Goal: Task Accomplishment & Management: Use online tool/utility

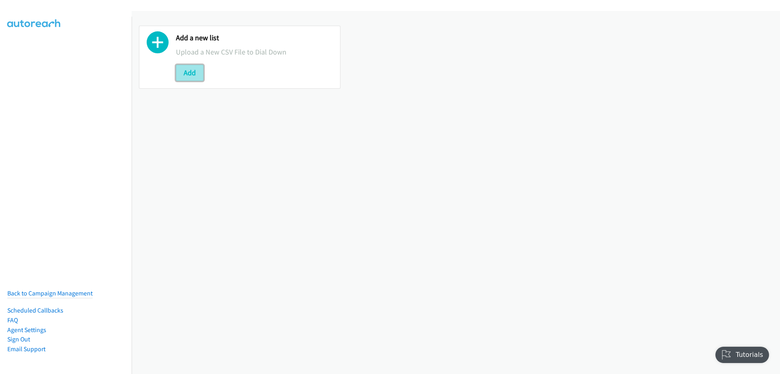
click at [178, 76] on button "Add" at bounding box center [190, 73] width 28 height 16
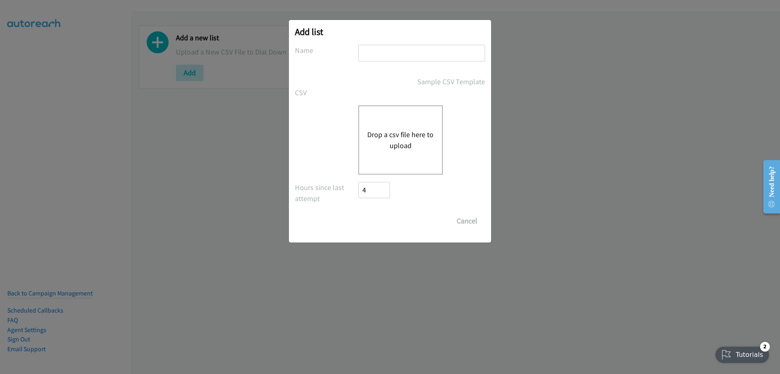
click at [400, 135] on button "Drop a csv file here to upload" at bounding box center [400, 140] width 67 height 22
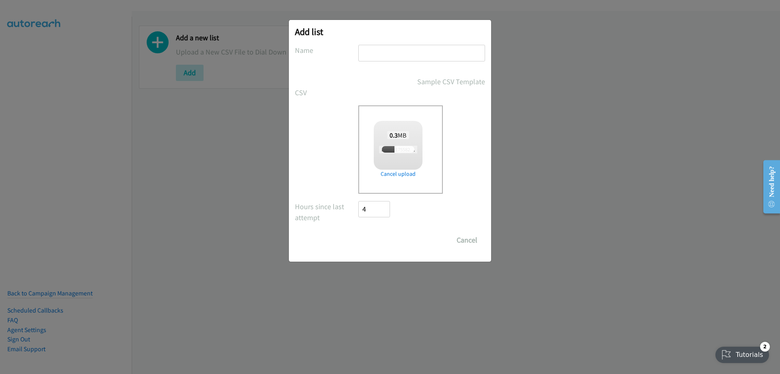
click at [387, 56] on input "text" at bounding box center [422, 53] width 127 height 17
checkbox input "true"
type input "splunk"
click at [359, 232] on input "Save List" at bounding box center [380, 240] width 43 height 16
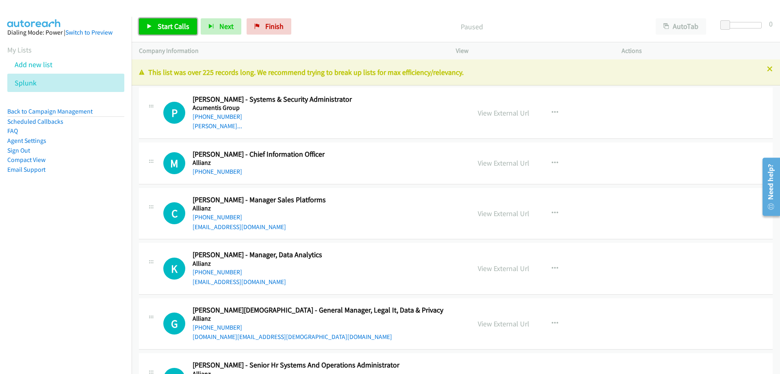
click at [155, 27] on link "Start Calls" at bounding box center [168, 26] width 58 height 16
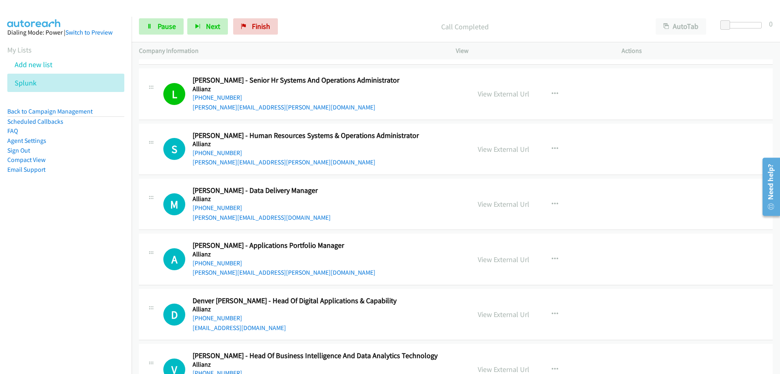
scroll to position [325, 0]
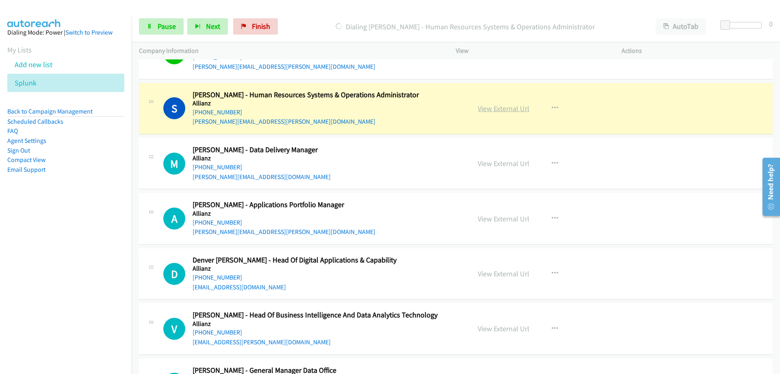
click at [490, 111] on link "View External Url" at bounding box center [504, 108] width 52 height 9
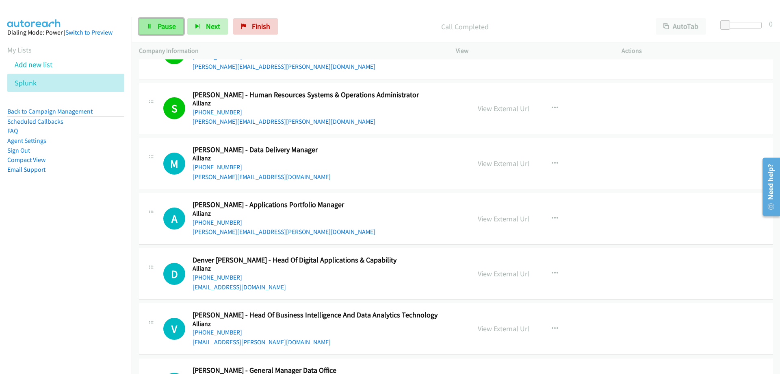
click at [170, 23] on span "Pause" at bounding box center [167, 26] width 18 height 9
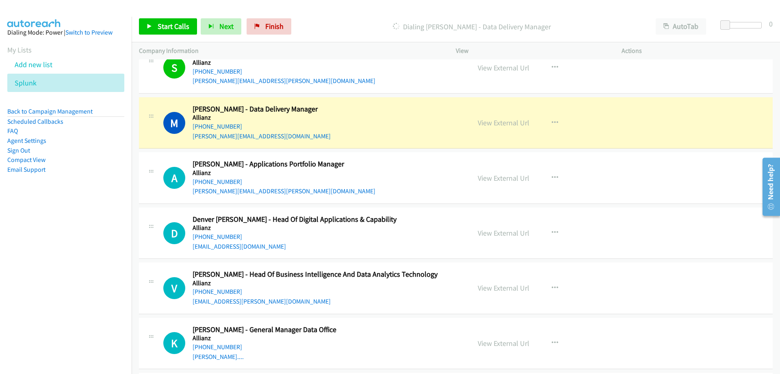
scroll to position [406, 0]
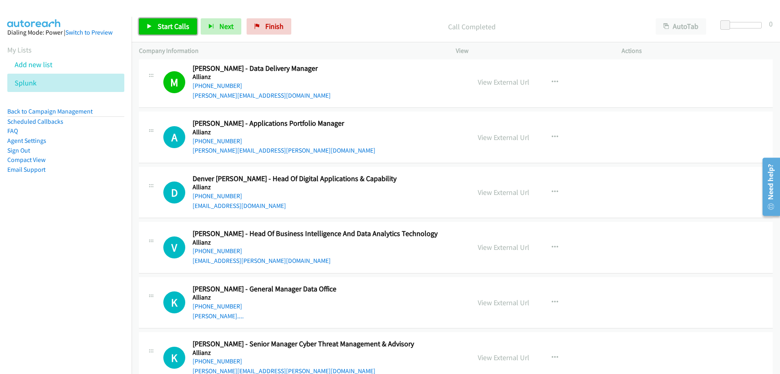
click at [172, 24] on span "Start Calls" at bounding box center [174, 26] width 32 height 9
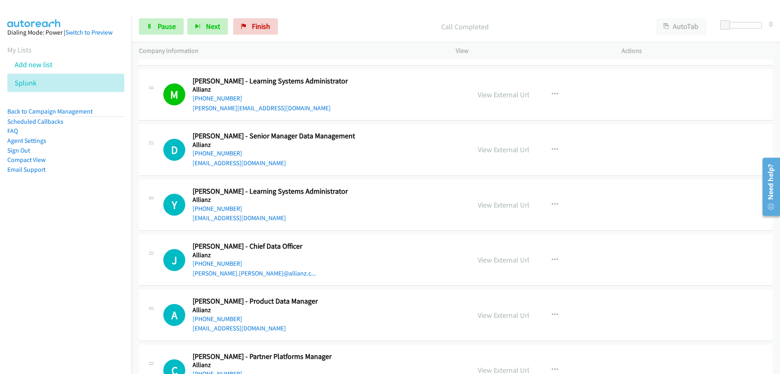
scroll to position [976, 0]
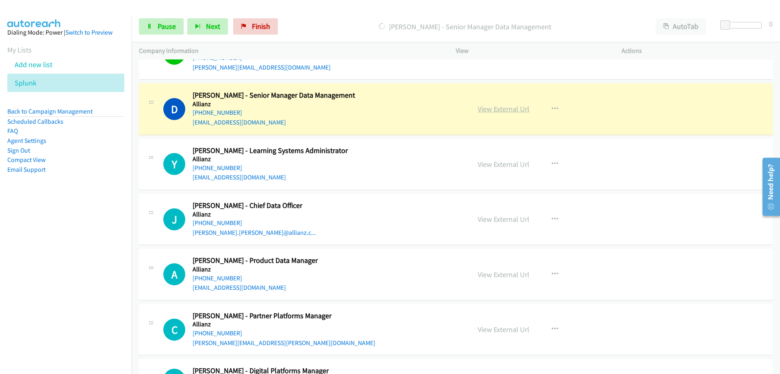
click at [511, 111] on link "View External Url" at bounding box center [504, 108] width 52 height 9
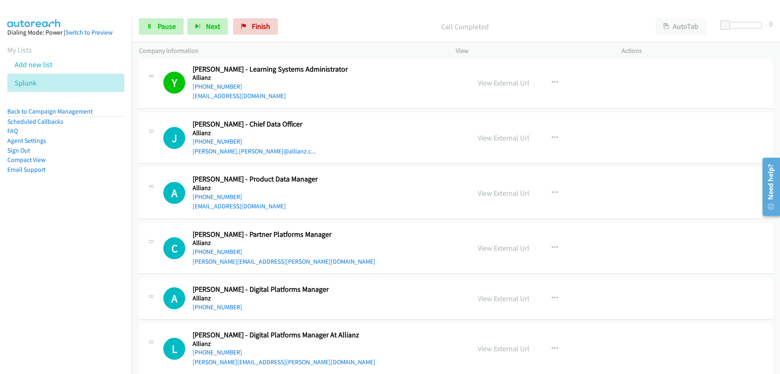
scroll to position [1097, 0]
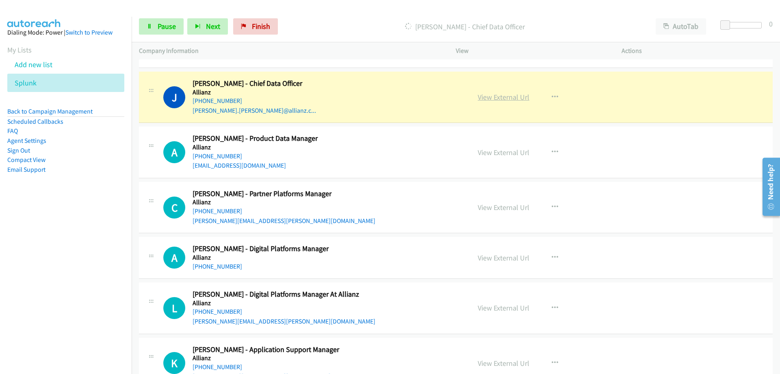
click at [497, 98] on link "View External Url" at bounding box center [504, 96] width 52 height 9
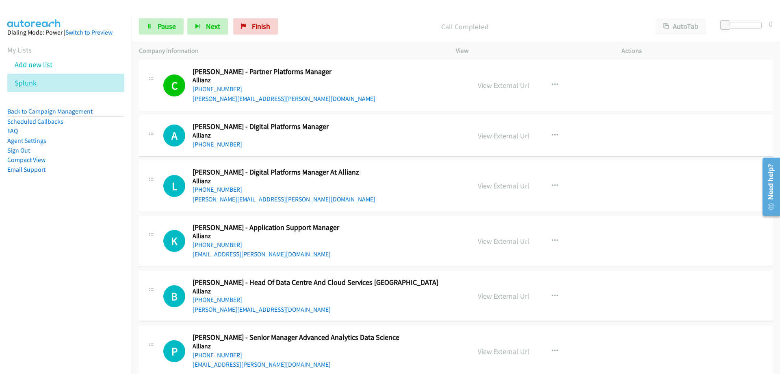
scroll to position [1260, 0]
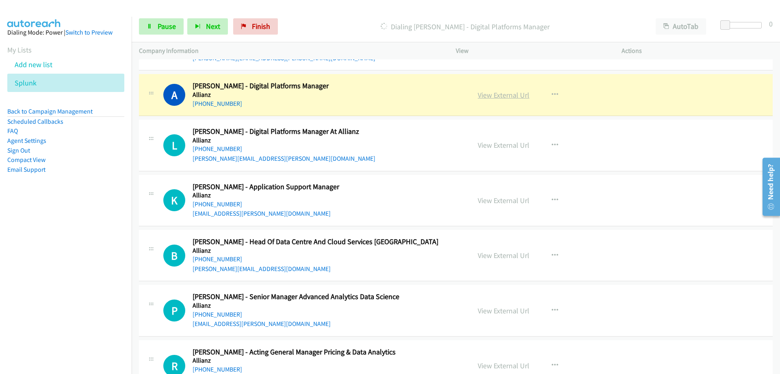
click at [511, 93] on link "View External Url" at bounding box center [504, 94] width 52 height 9
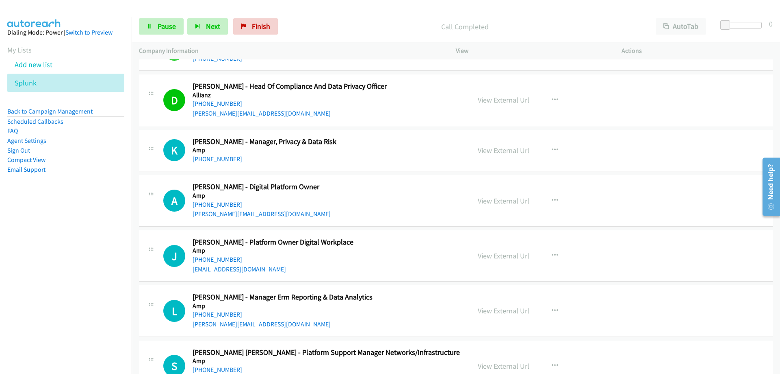
scroll to position [1667, 0]
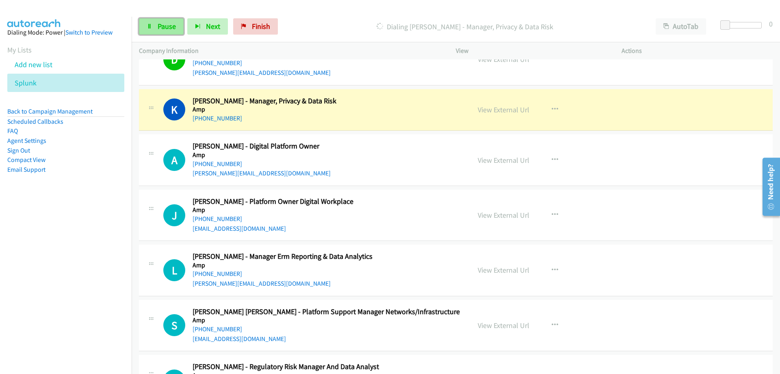
click at [165, 26] on span "Pause" at bounding box center [167, 26] width 18 height 9
click at [513, 111] on link "View External Url" at bounding box center [504, 109] width 52 height 9
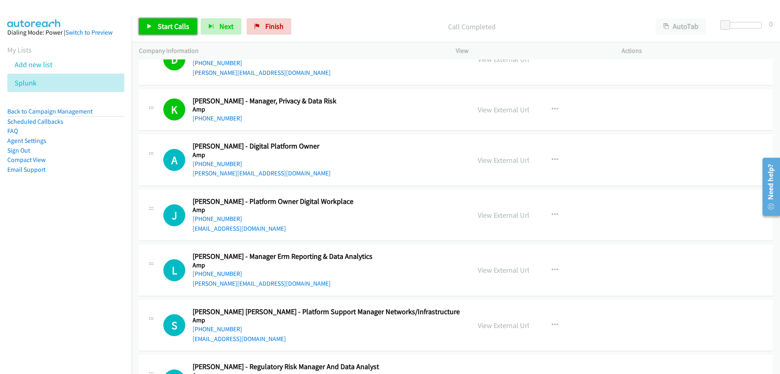
click at [189, 35] on link "Start Calls" at bounding box center [168, 26] width 58 height 16
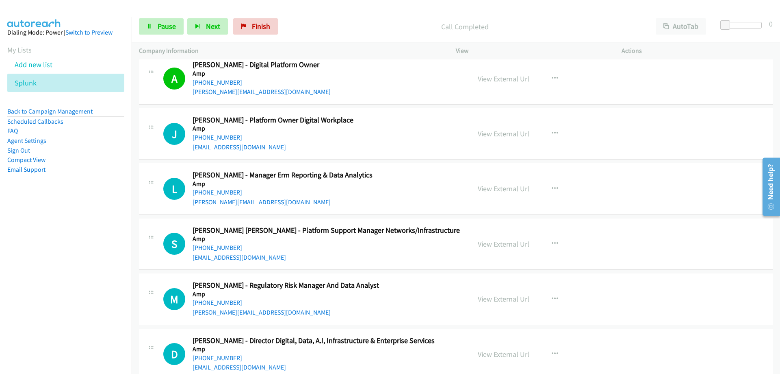
scroll to position [1788, 0]
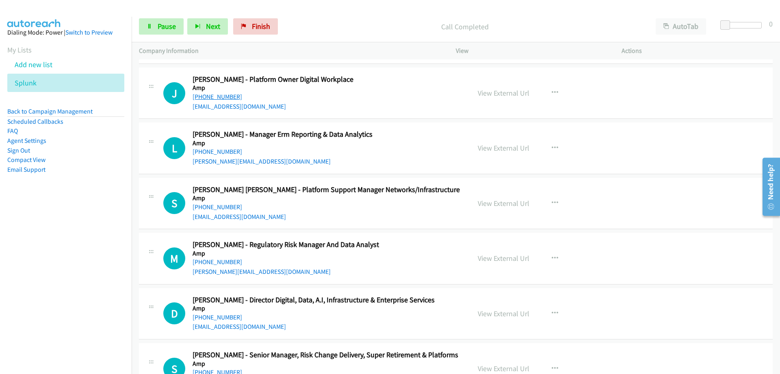
click at [223, 97] on link "[PHONE_NUMBER]" at bounding box center [218, 97] width 50 height 8
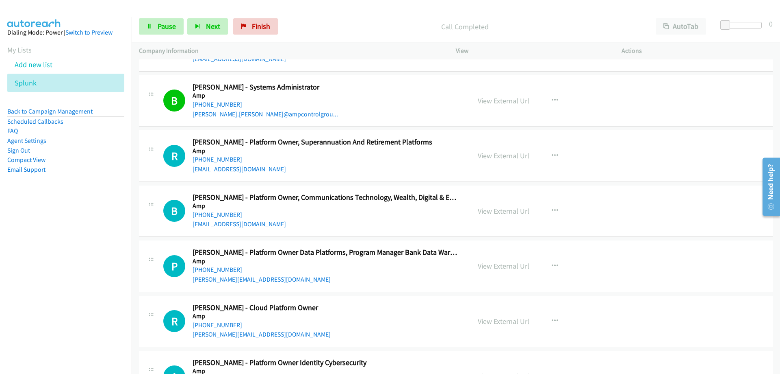
scroll to position [2317, 0]
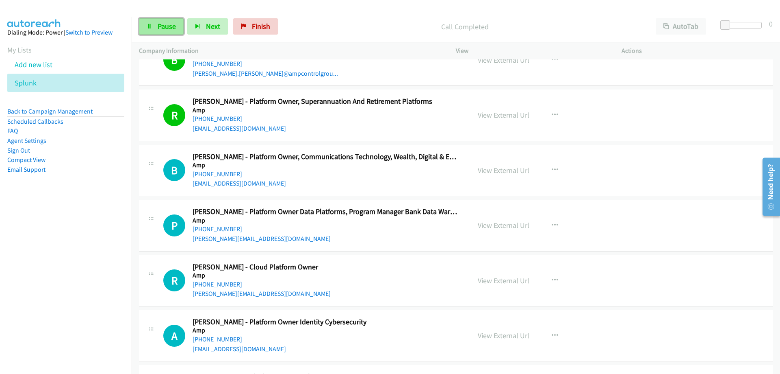
click at [148, 20] on link "Pause" at bounding box center [161, 26] width 45 height 16
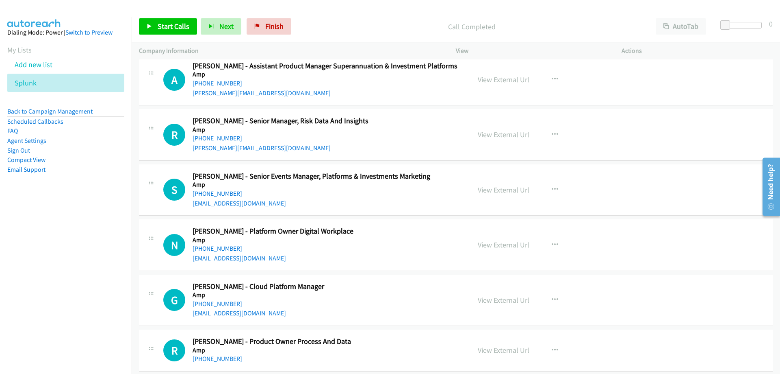
scroll to position [2723, 0]
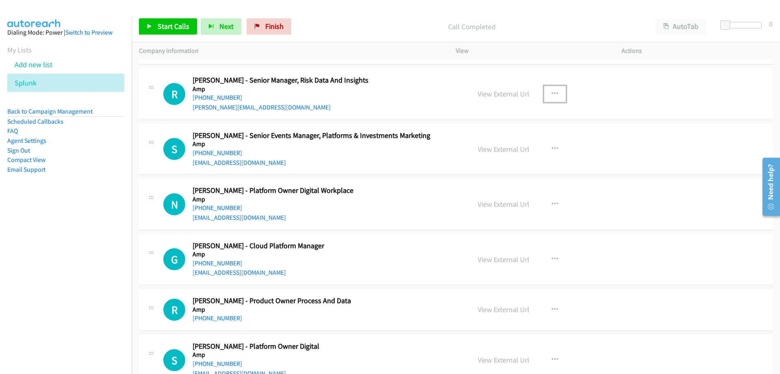
click at [546, 96] on button "button" at bounding box center [555, 94] width 22 height 16
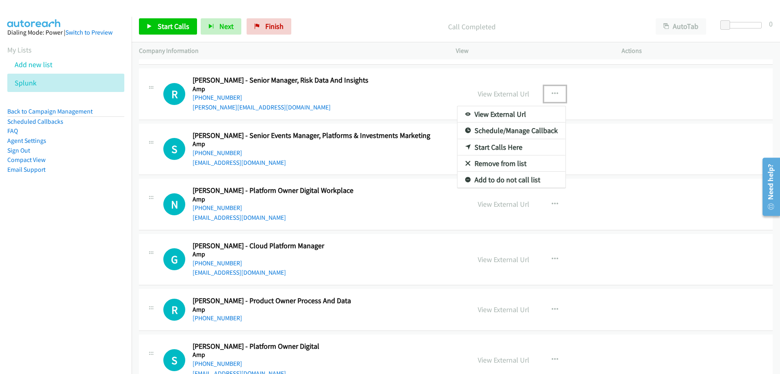
click at [501, 149] on link "Start Calls Here" at bounding box center [512, 147] width 108 height 16
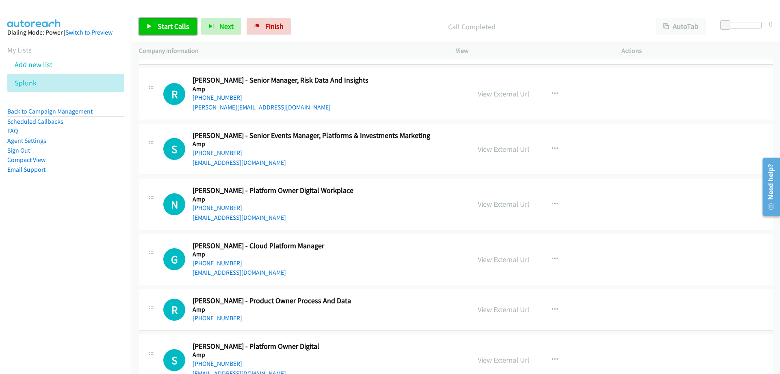
click at [180, 33] on link "Start Calls" at bounding box center [168, 26] width 58 height 16
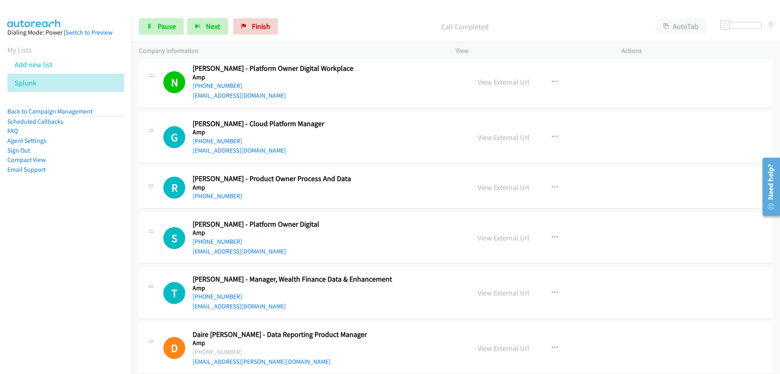
scroll to position [2886, 0]
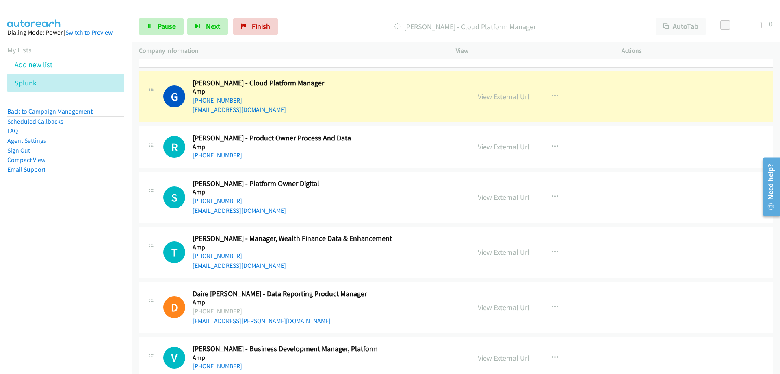
click at [482, 93] on link "View External Url" at bounding box center [504, 96] width 52 height 9
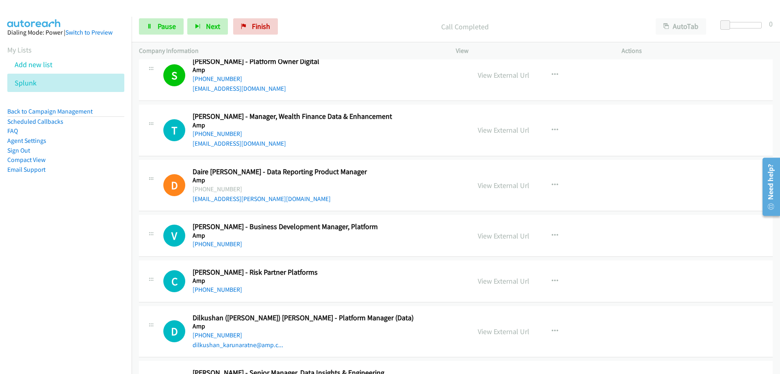
scroll to position [3048, 0]
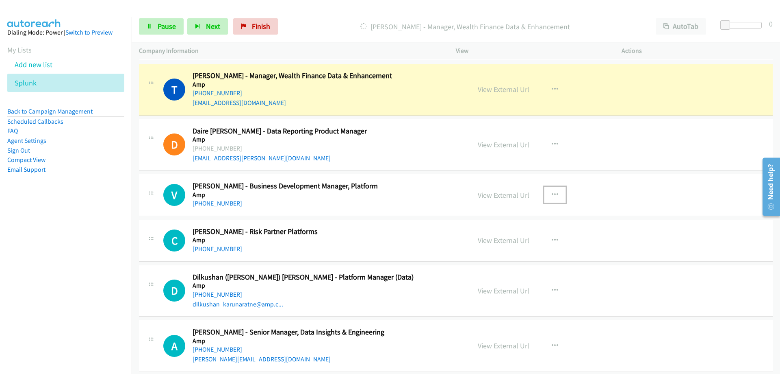
click at [552, 196] on icon "button" at bounding box center [555, 194] width 7 height 7
click at [523, 264] on link "Remove from list" at bounding box center [512, 264] width 108 height 16
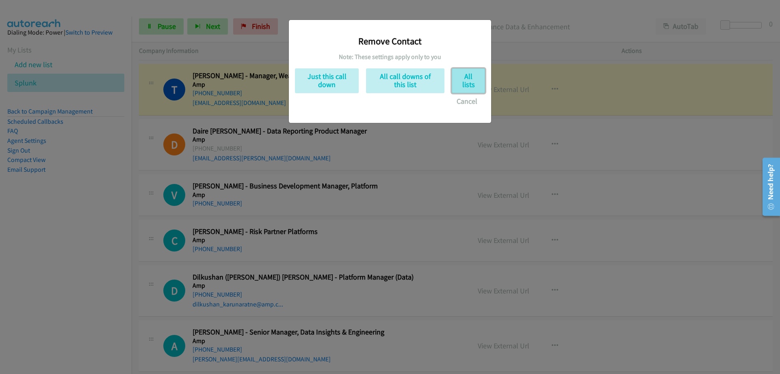
click at [467, 86] on button "All lists" at bounding box center [468, 80] width 33 height 25
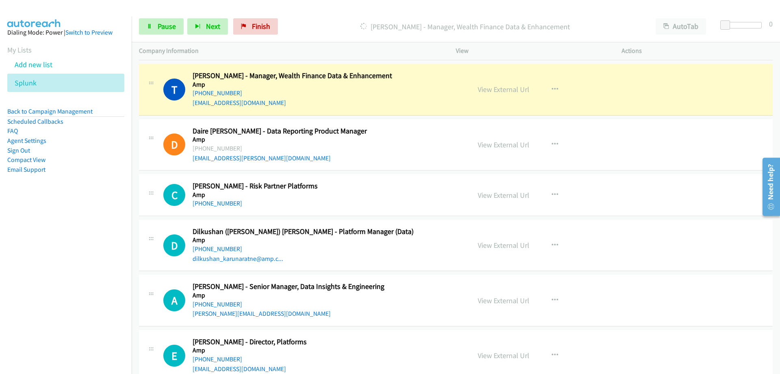
click at [509, 84] on div "View External Url" at bounding box center [504, 89] width 52 height 11
click at [511, 85] on link "View External Url" at bounding box center [504, 89] width 52 height 9
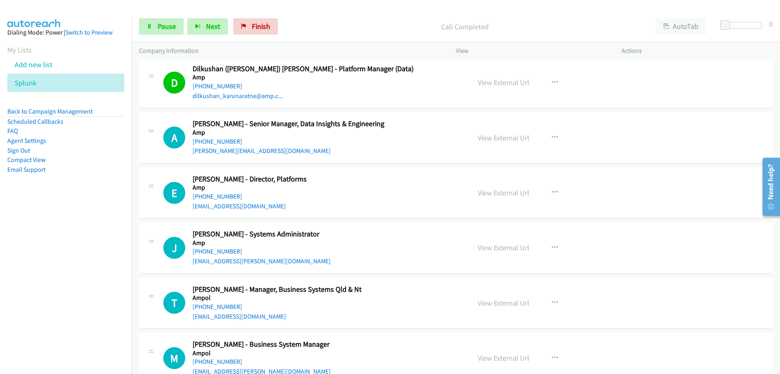
scroll to position [3252, 0]
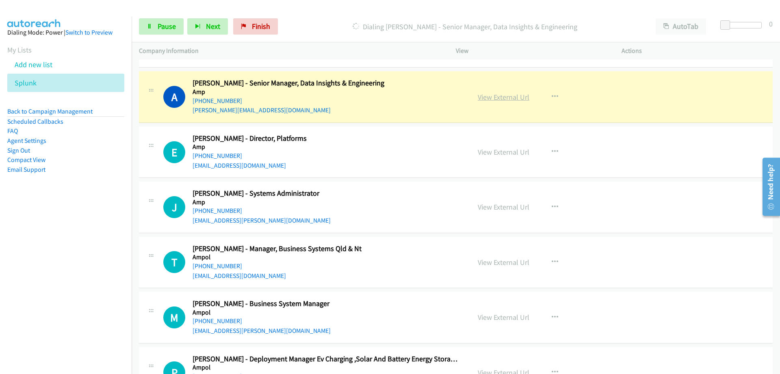
click at [490, 96] on link "View External Url" at bounding box center [504, 96] width 52 height 9
click at [159, 29] on span "Pause" at bounding box center [167, 26] width 18 height 9
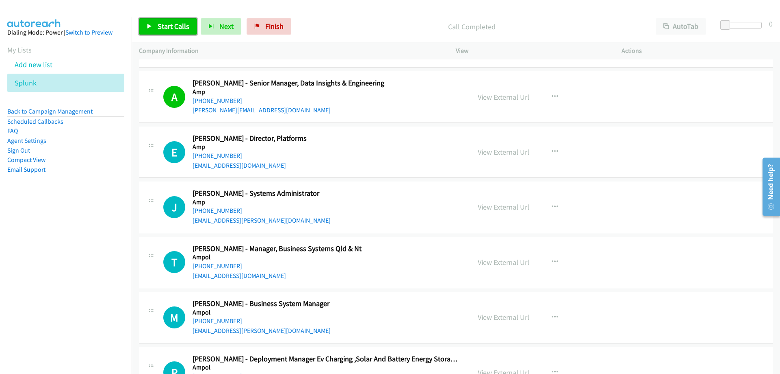
click at [174, 24] on span "Start Calls" at bounding box center [174, 26] width 32 height 9
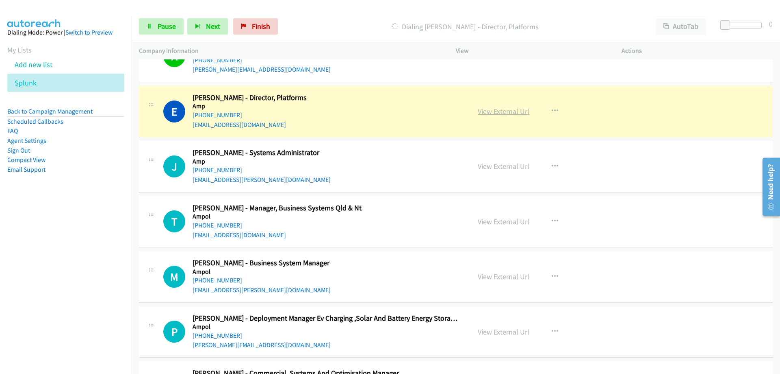
click at [488, 113] on link "View External Url" at bounding box center [504, 110] width 52 height 9
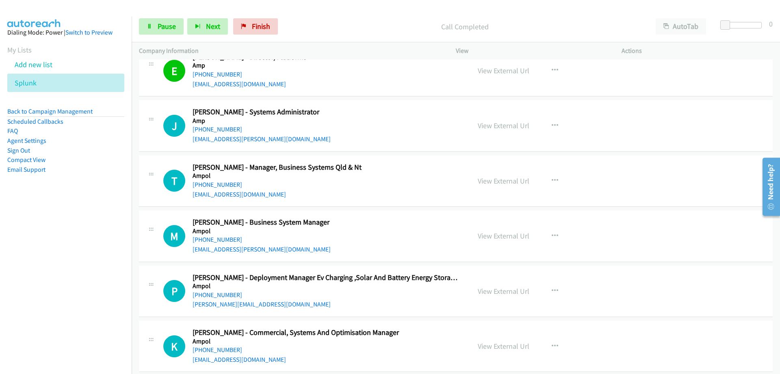
scroll to position [3374, 0]
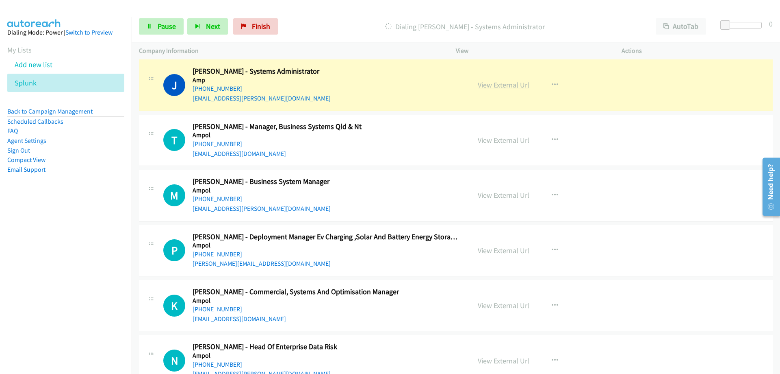
click at [506, 81] on link "View External Url" at bounding box center [504, 84] width 52 height 9
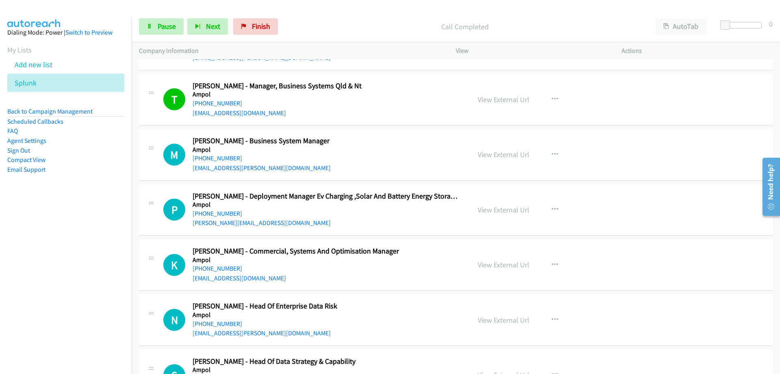
scroll to position [3455, 0]
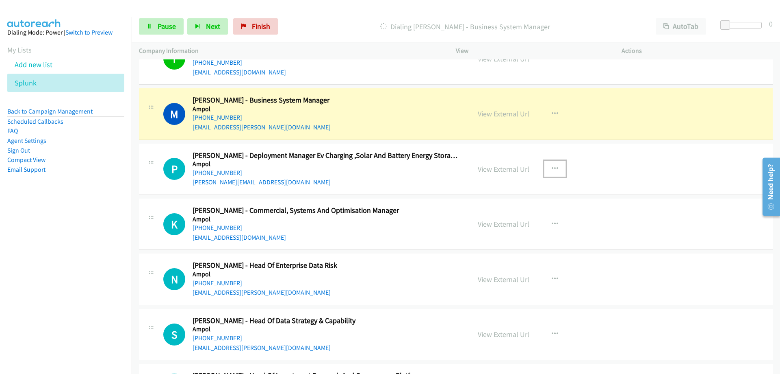
click at [552, 167] on icon "button" at bounding box center [555, 168] width 7 height 7
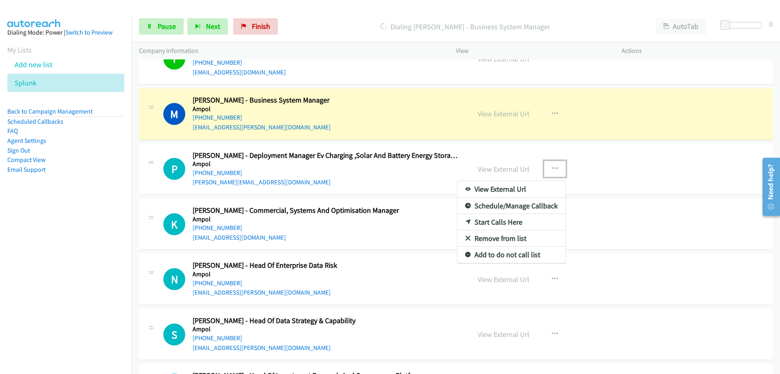
click at [518, 238] on link "Remove from list" at bounding box center [512, 238] width 108 height 16
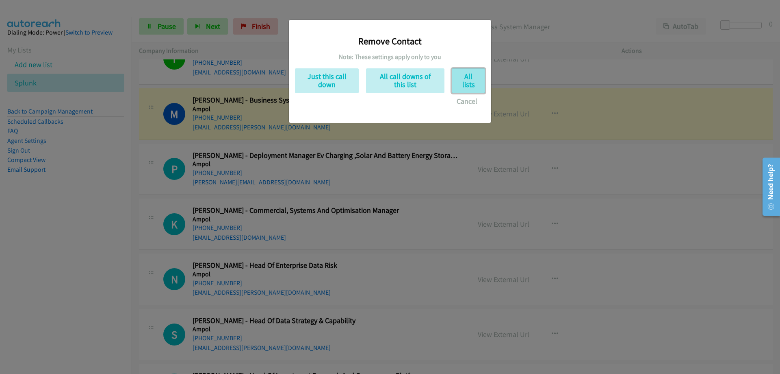
click at [473, 87] on button "All lists" at bounding box center [468, 80] width 33 height 25
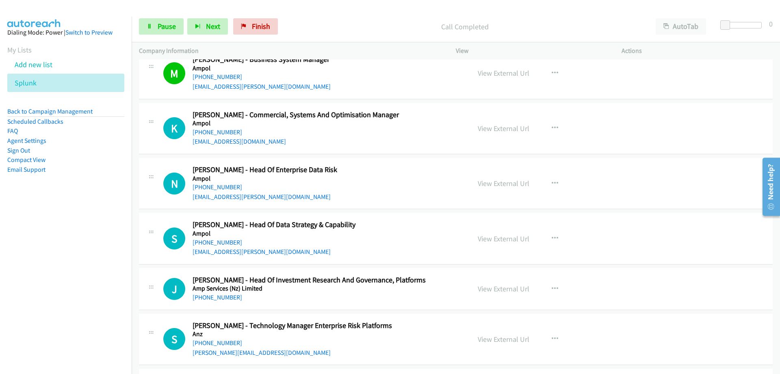
scroll to position [3536, 0]
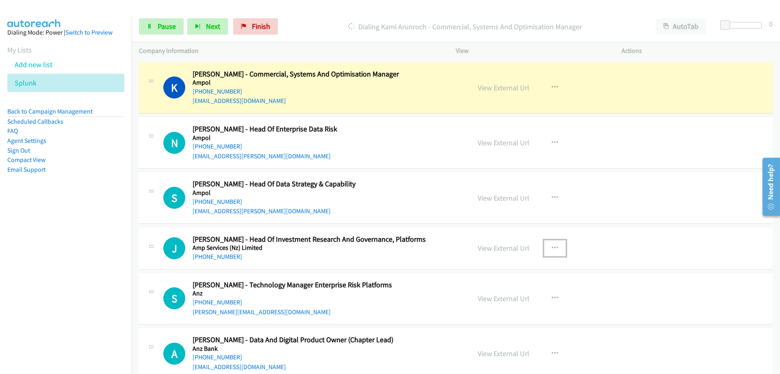
click at [554, 248] on icon "button" at bounding box center [555, 248] width 7 height 7
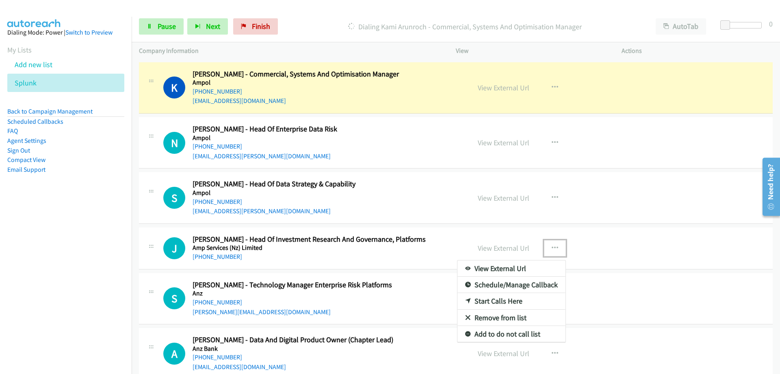
click at [435, 251] on div at bounding box center [390, 187] width 780 height 374
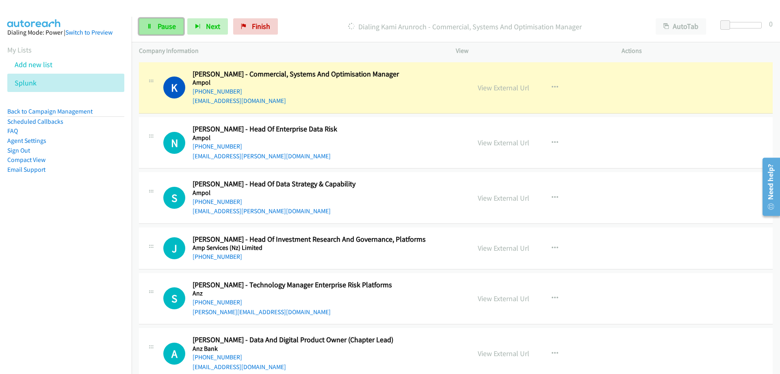
click at [160, 29] on span "Pause" at bounding box center [167, 26] width 18 height 9
